Goal: Task Accomplishment & Management: Manage account settings

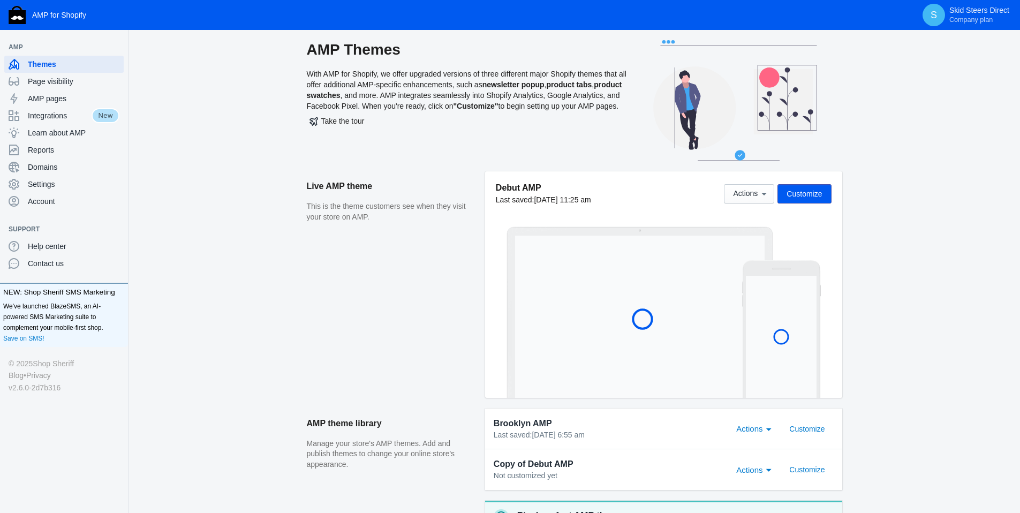
scroll to position [16, 0]
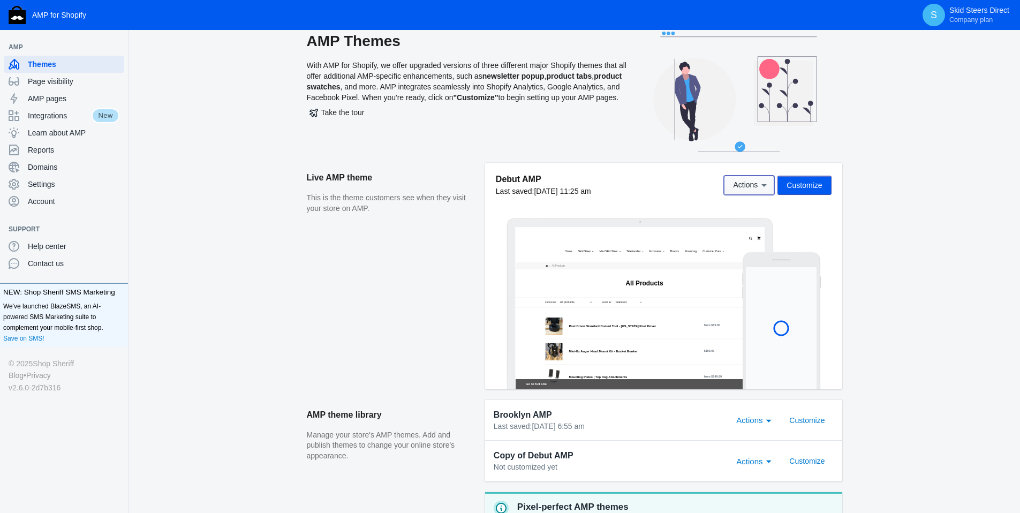
click at [760, 183] on icon at bounding box center [764, 185] width 11 height 11
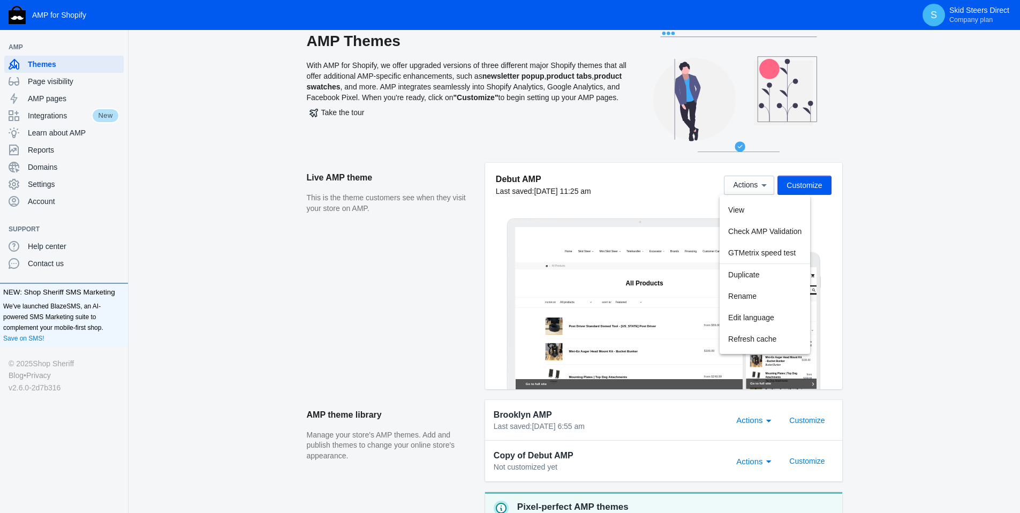
click at [625, 157] on div at bounding box center [510, 256] width 1020 height 513
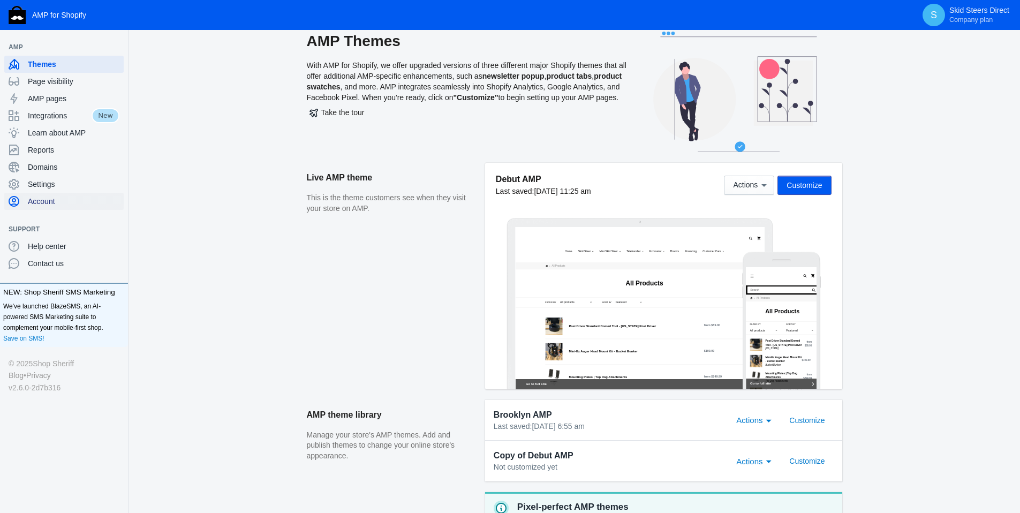
click at [58, 198] on span "Account" at bounding box center [74, 201] width 92 height 11
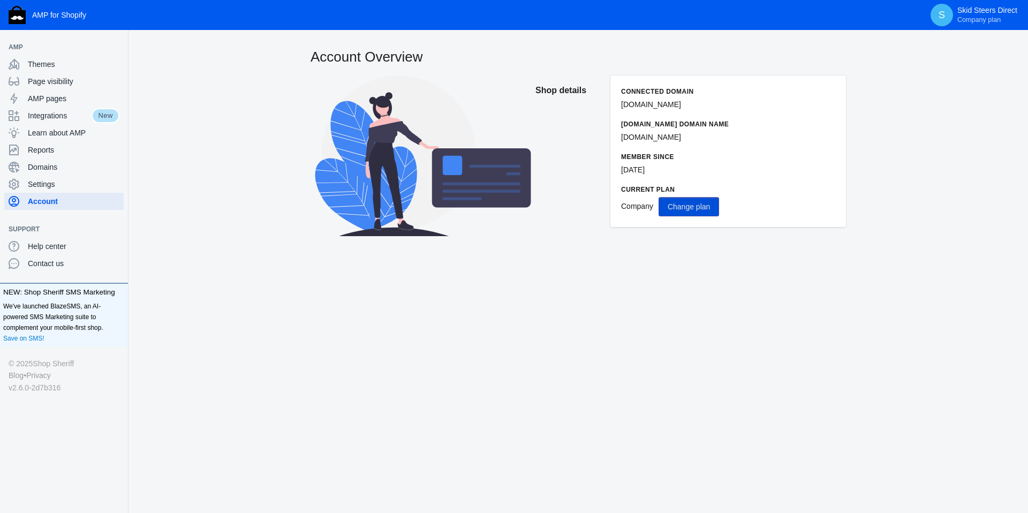
click at [714, 211] on button "Change plan" at bounding box center [688, 206] width 60 height 19
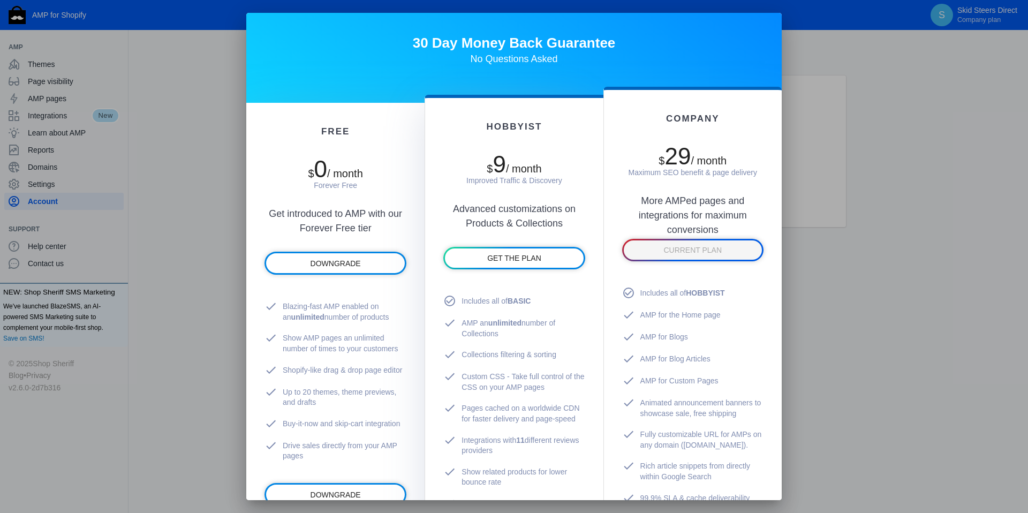
click at [233, 188] on div at bounding box center [514, 256] width 1028 height 513
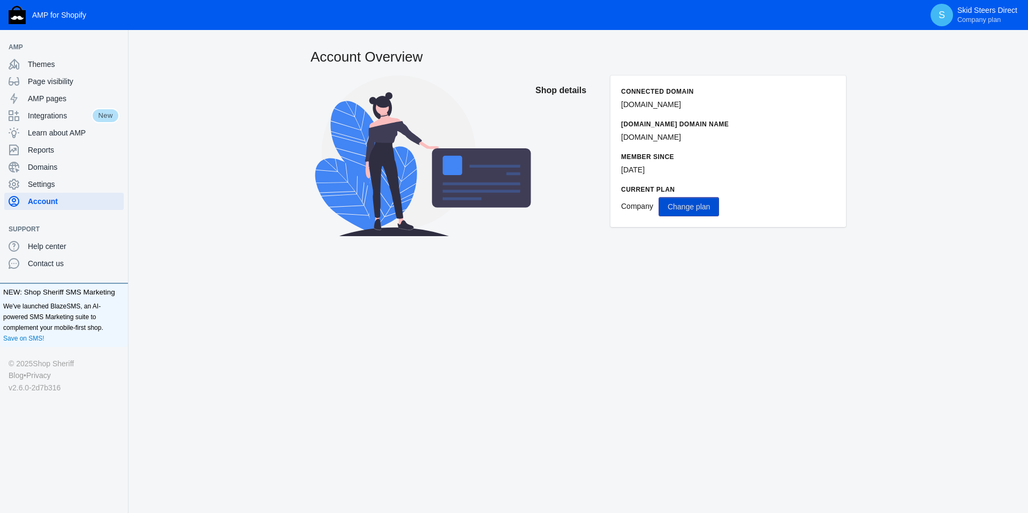
click at [695, 202] on span "Change plan" at bounding box center [689, 206] width 42 height 9
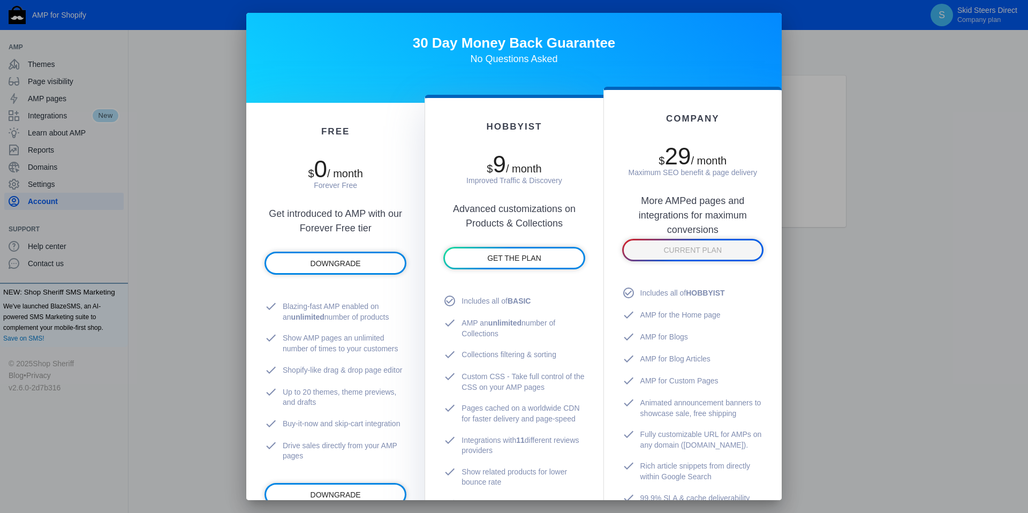
click at [188, 109] on div at bounding box center [514, 256] width 1028 height 513
